Goal: Information Seeking & Learning: Learn about a topic

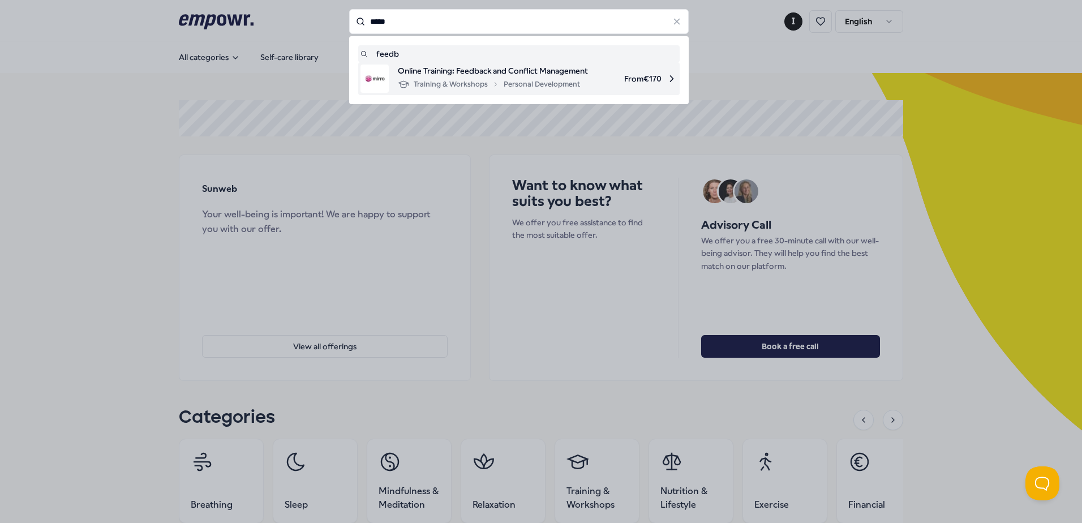
click at [490, 75] on span "Online Training: Feedback and Conflict Management" at bounding box center [493, 71] width 190 height 12
type input "*****"
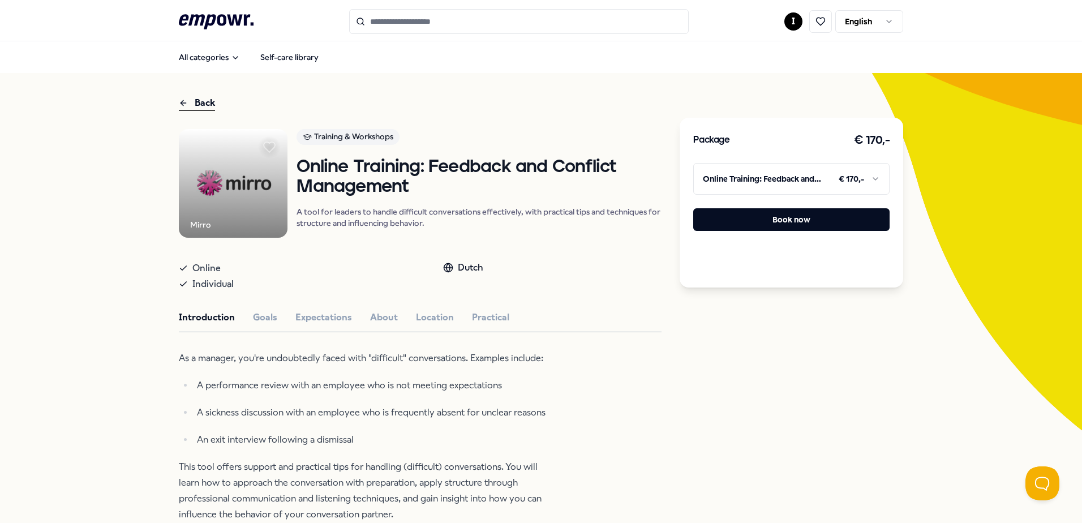
drag, startPoint x: 431, startPoint y: 273, endPoint x: 491, endPoint y: 258, distance: 62.6
click at [491, 258] on div "Online Individual Dutch" at bounding box center [420, 274] width 483 height 36
click at [405, 7] on header ".empowr-logo_svg__cls-1{fill:#03032f} I English" at bounding box center [541, 20] width 1082 height 41
click at [193, 28] on icon ".empowr-logo_svg__cls-1{fill:#03032f}" at bounding box center [216, 21] width 75 height 21
